Goal: Task Accomplishment & Management: Manage account settings

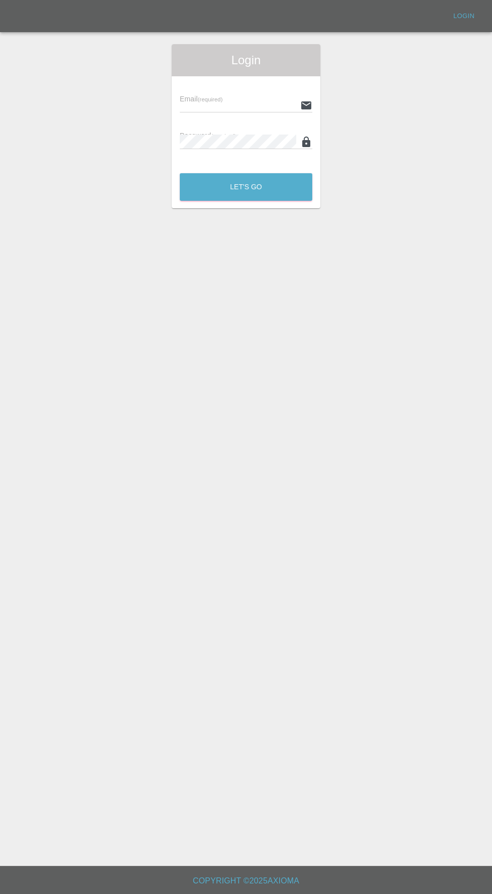
click at [210, 108] on input "text" at bounding box center [238, 105] width 116 height 15
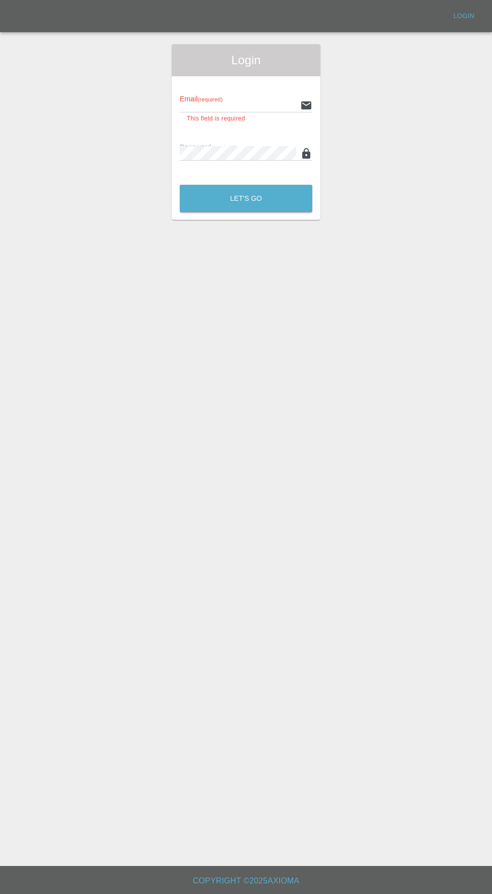
type input "[EMAIL_ADDRESS][DOMAIN_NAME]"
click at [180, 185] on button "Let's Go" at bounding box center [246, 199] width 132 height 28
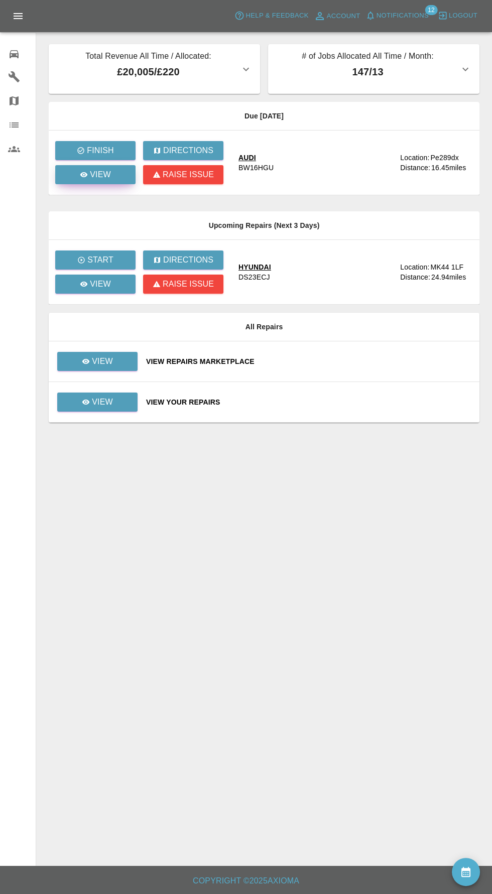
click at [84, 174] on icon at bounding box center [84, 174] width 8 height 5
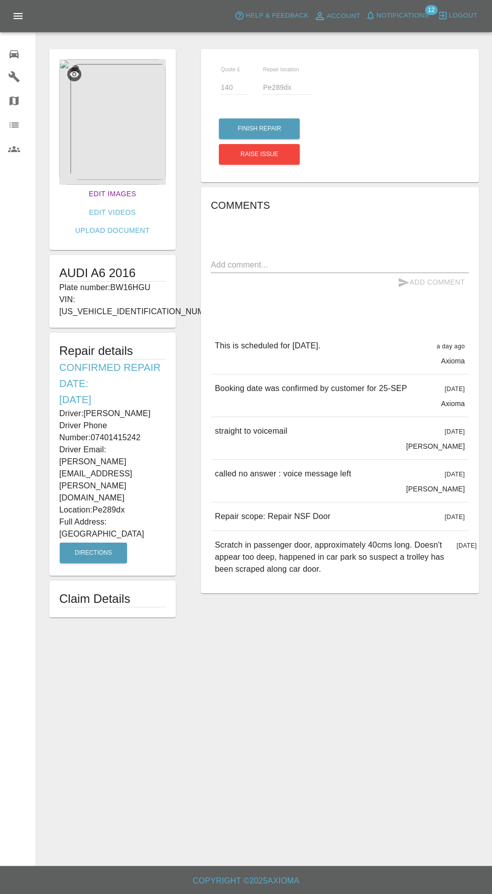
click at [85, 192] on link "Edit Images" at bounding box center [112, 194] width 55 height 19
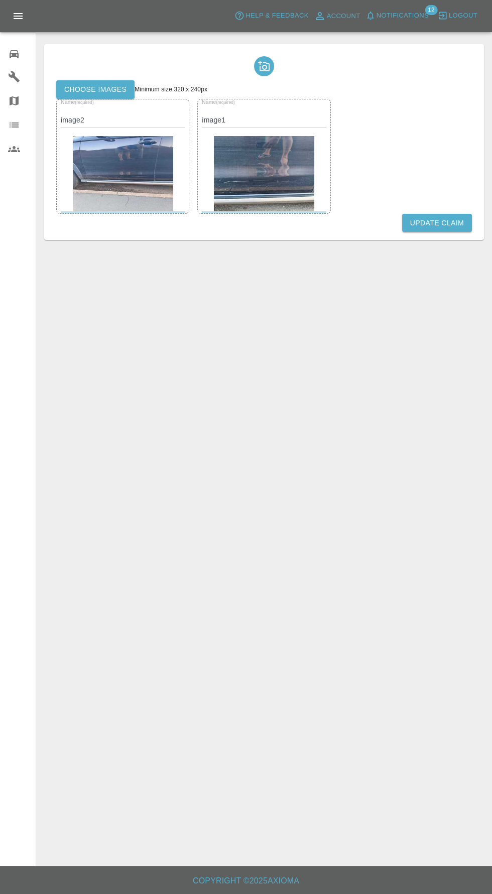
click at [86, 92] on label "Choose images" at bounding box center [95, 89] width 78 height 19
click at [0, 0] on input "Choose images" at bounding box center [0, 0] width 0 height 0
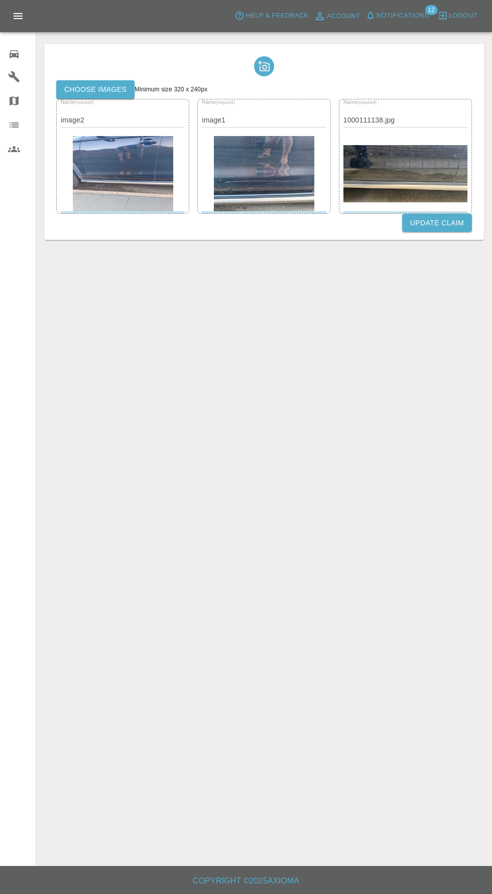
click at [437, 222] on button "Update Claim" at bounding box center [437, 223] width 70 height 19
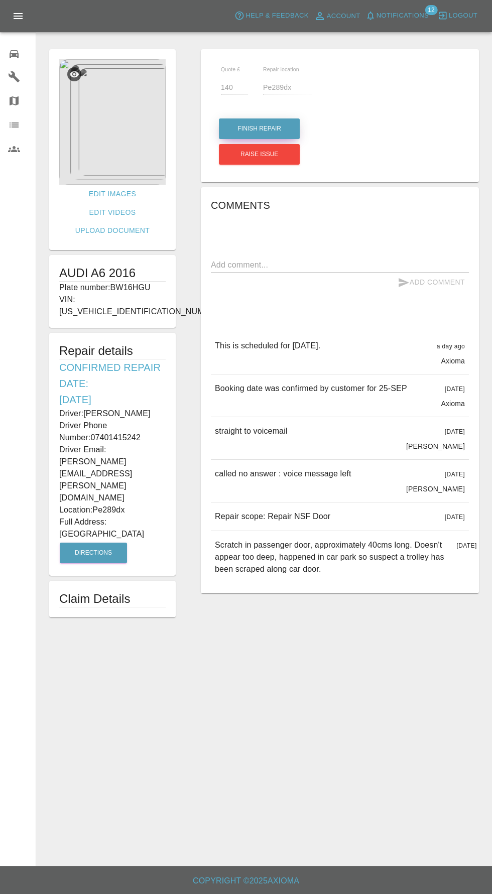
click at [252, 128] on button "Finish Repair" at bounding box center [259, 128] width 81 height 21
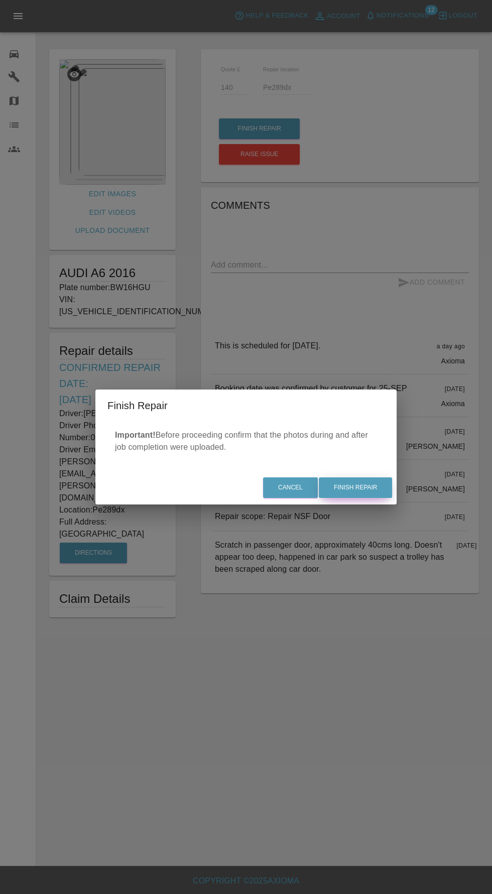
click at [376, 487] on button "Finish Repair" at bounding box center [355, 487] width 73 height 21
click at [365, 489] on div "Cancel Finish Repair" at bounding box center [245, 488] width 301 height 34
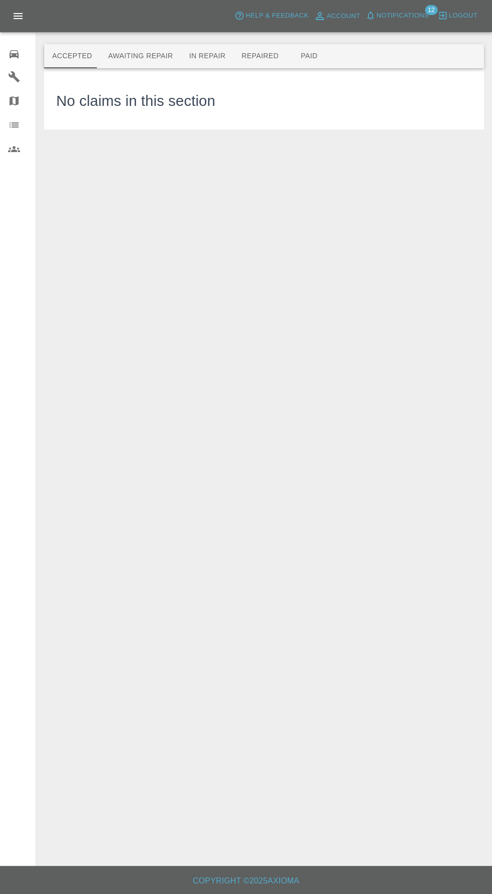
click at [126, 62] on button "Awaiting Repair" at bounding box center [140, 56] width 81 height 24
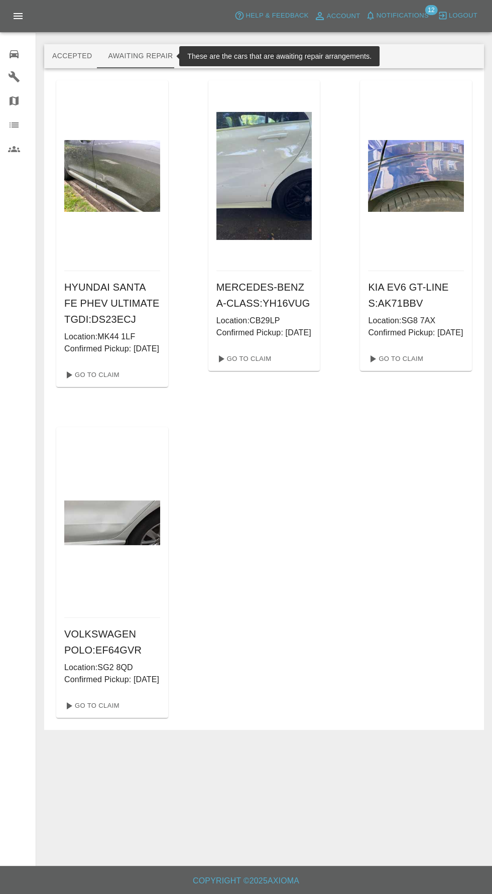
click at [412, 16] on span "Notifications" at bounding box center [402, 16] width 52 height 12
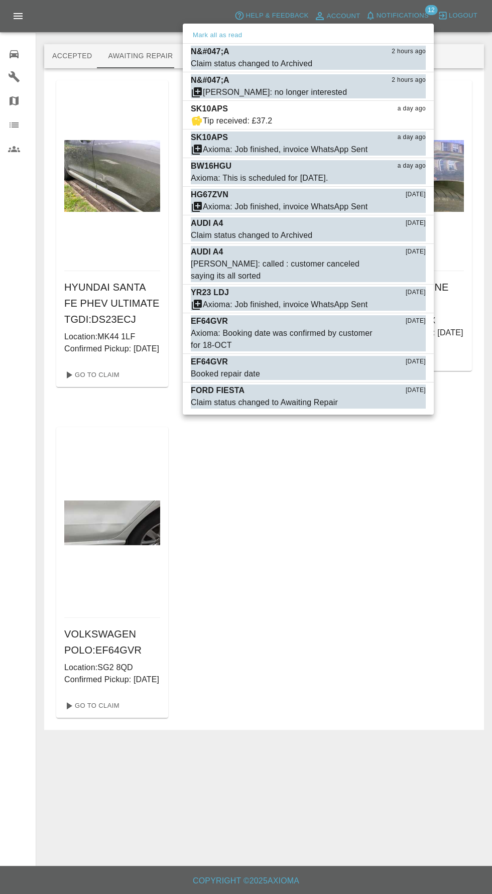
click at [355, 680] on div at bounding box center [246, 447] width 492 height 894
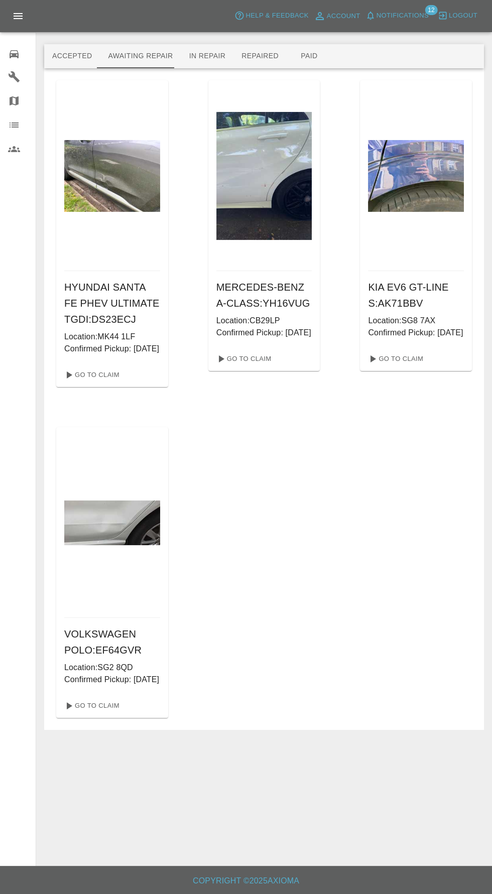
click at [410, 12] on span "Notifications" at bounding box center [402, 16] width 52 height 12
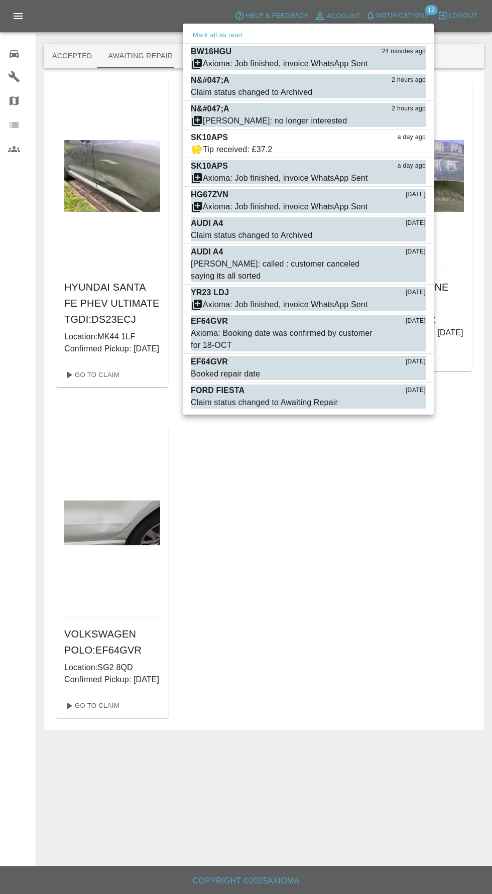
click at [343, 680] on div at bounding box center [246, 447] width 492 height 894
